Goal: Task Accomplishment & Management: Manage account settings

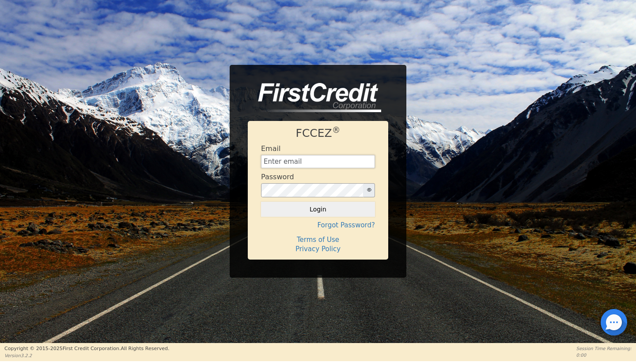
type input "[EMAIL_ADDRESS][DOMAIN_NAME]"
click at [337, 210] on button "Login" at bounding box center [318, 209] width 114 height 15
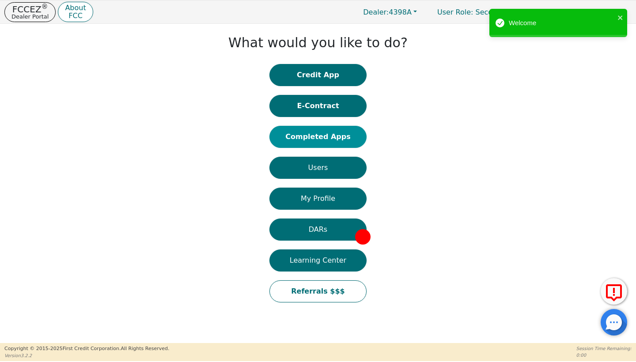
click at [329, 134] on button "Completed Apps" at bounding box center [317, 137] width 97 height 22
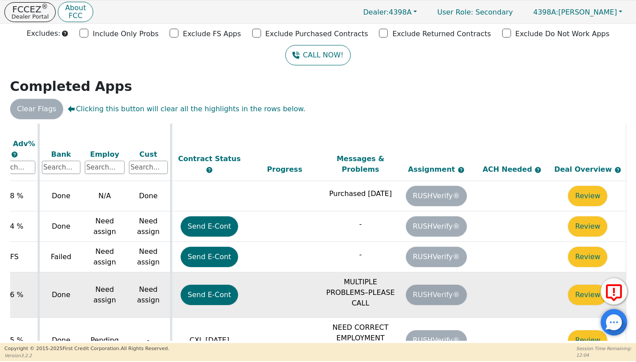
scroll to position [362, 352]
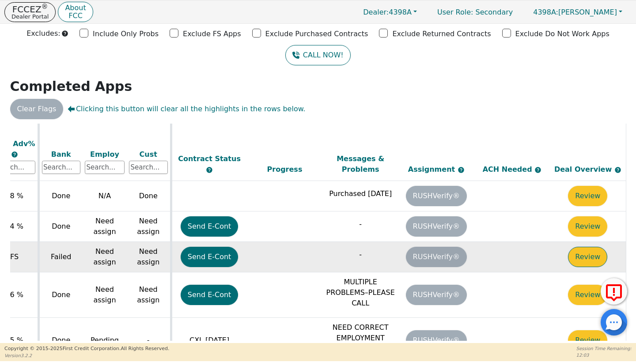
click at [575, 247] on button "Review" at bounding box center [587, 257] width 39 height 20
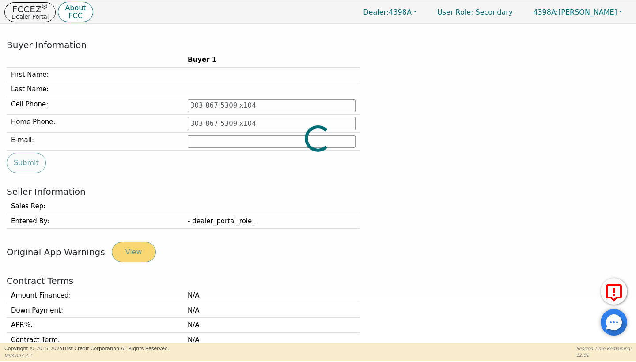
type input "[PHONE_NUMBER]"
type input "[PERSON_NAME][EMAIL_ADDRESS][PERSON_NAME][DOMAIN_NAME]"
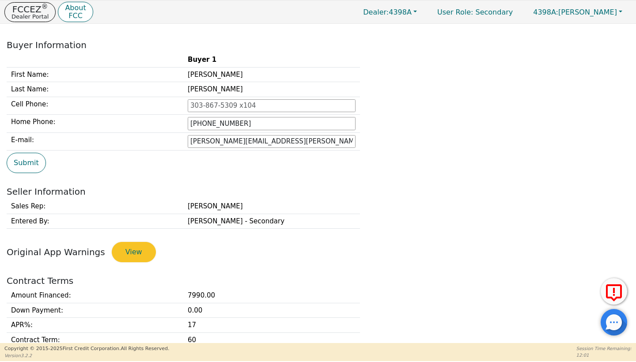
scroll to position [220, 0]
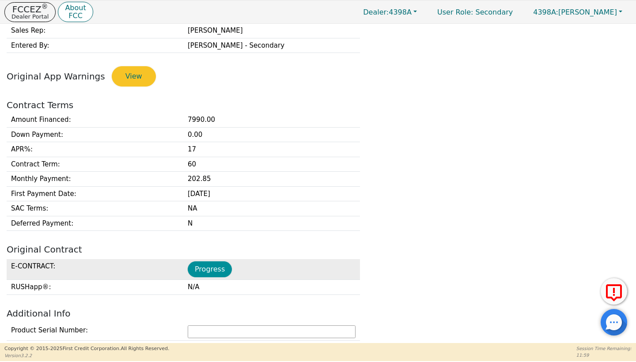
click at [207, 261] on button "Progress" at bounding box center [210, 269] width 44 height 16
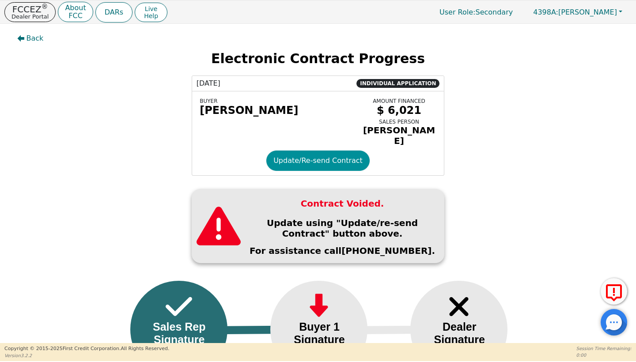
click at [285, 170] on button "Update/Re-send Contract" at bounding box center [317, 160] width 103 height 20
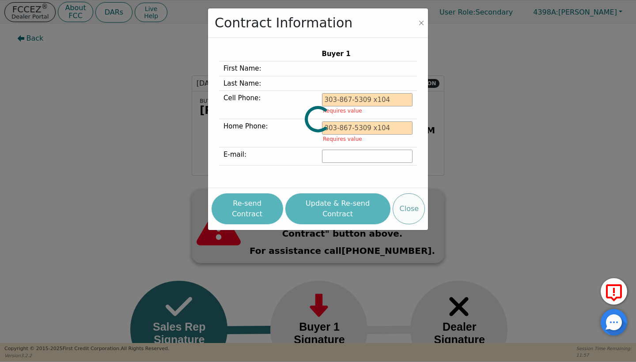
type input "[PHONE_NUMBER]"
type input "[PERSON_NAME][EMAIL_ADDRESS][PERSON_NAME][DOMAIN_NAME]"
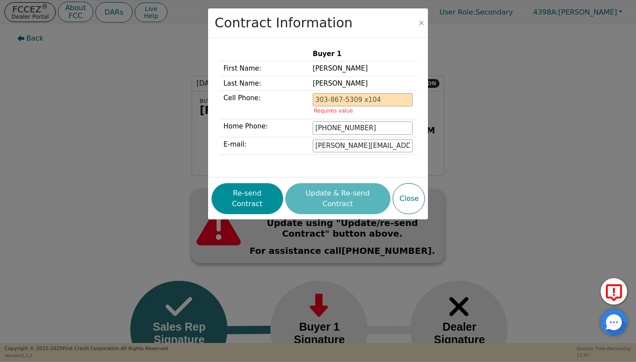
click at [268, 186] on button "Re-send Contract" at bounding box center [246, 198] width 71 height 31
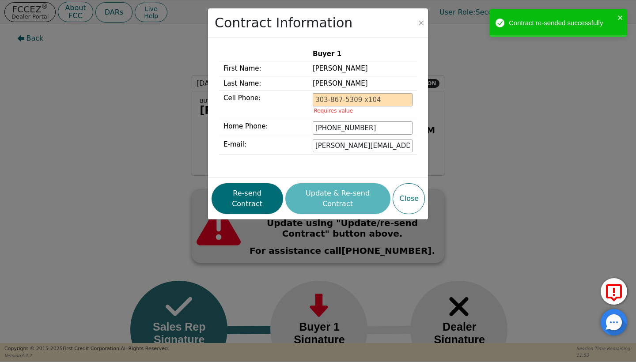
click at [130, 99] on div "Contract Information Buyer 1 First Name: [PERSON_NAME] Last Name: [PERSON_NAME]…" at bounding box center [318, 181] width 636 height 362
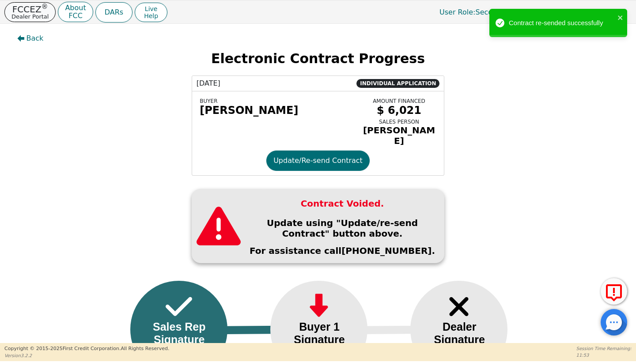
click at [30, 14] on p "Dealer Portal" at bounding box center [29, 17] width 37 height 6
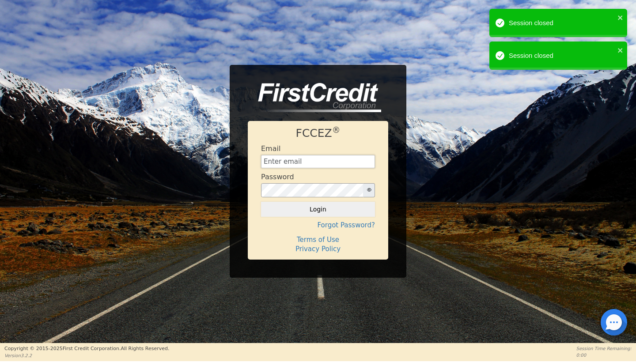
type input "[EMAIL_ADDRESS][DOMAIN_NAME]"
click at [318, 209] on button "Login" at bounding box center [318, 209] width 114 height 15
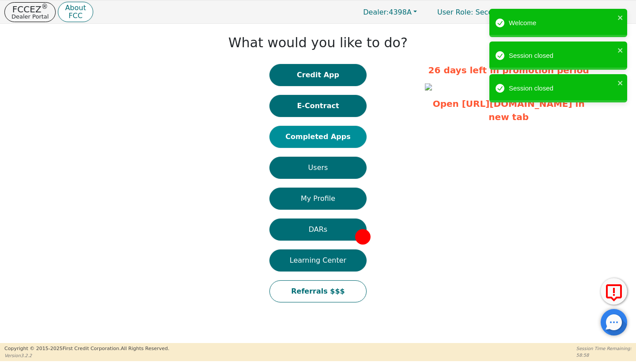
click at [313, 131] on button "Completed Apps" at bounding box center [317, 137] width 97 height 22
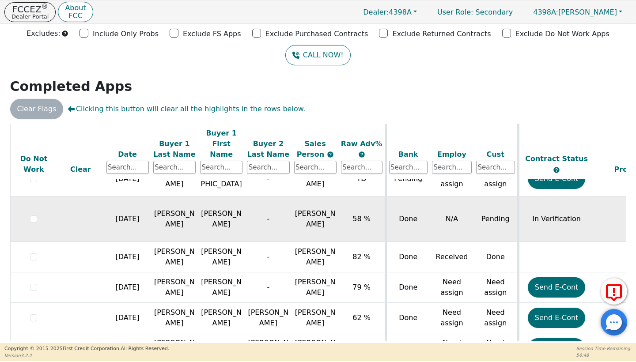
scroll to position [73, 0]
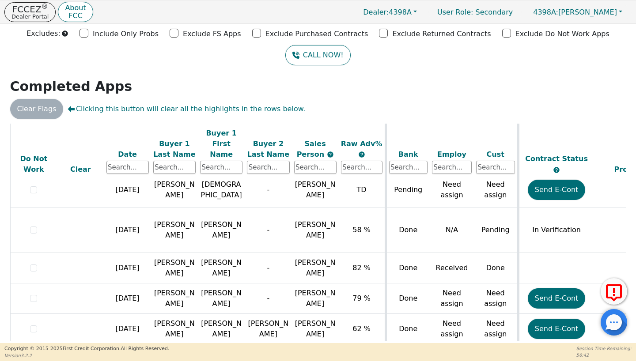
click at [434, 82] on h2 "Completed Apps" at bounding box center [318, 87] width 616 height 16
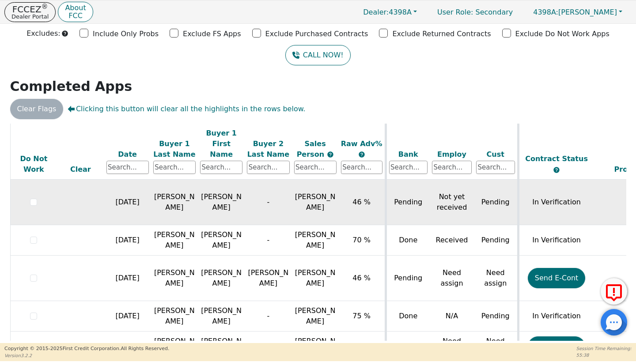
scroll to position [560, 0]
